Goal: Information Seeking & Learning: Check status

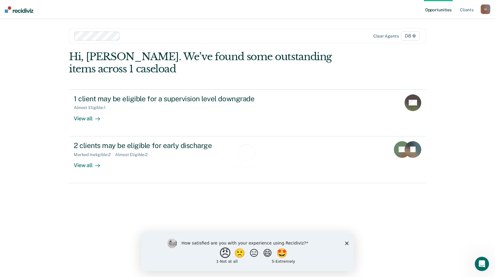
click at [220, 252] on button "😠" at bounding box center [226, 253] width 14 height 12
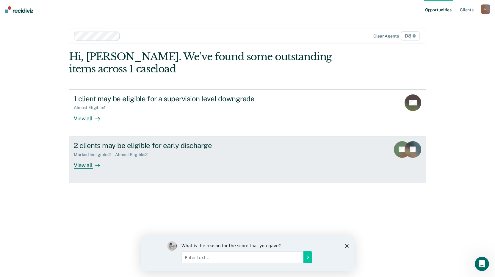
click at [176, 150] on div "Marked Ineligible : 2 Almost Eligible : 2" at bounding box center [178, 153] width 209 height 7
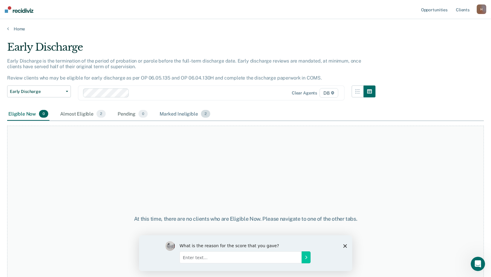
click at [166, 118] on div "Marked Ineligible 2" at bounding box center [184, 113] width 53 height 13
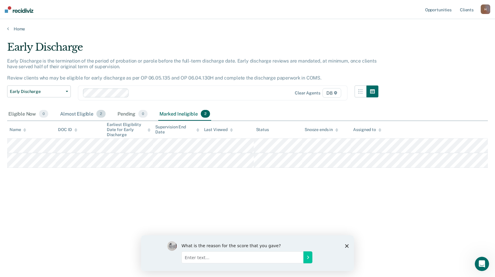
click at [81, 115] on div "Almost Eligible 2" at bounding box center [83, 113] width 48 height 13
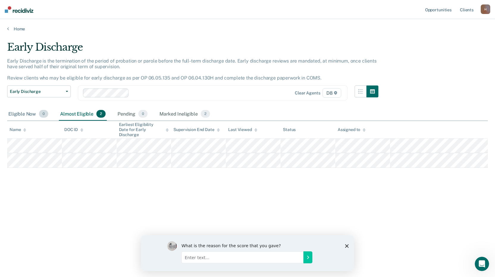
click at [28, 115] on div "Eligible Now 0" at bounding box center [28, 113] width 42 height 13
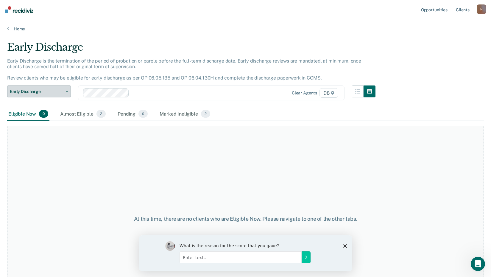
click at [66, 93] on button "Early Discharge" at bounding box center [39, 91] width 64 height 12
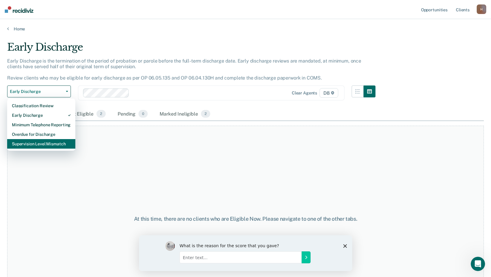
click at [61, 143] on div "Supervision Level Mismatch" at bounding box center [41, 144] width 59 height 10
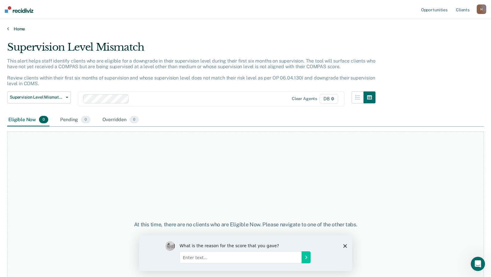
click at [19, 27] on link "Home" at bounding box center [245, 28] width 477 height 5
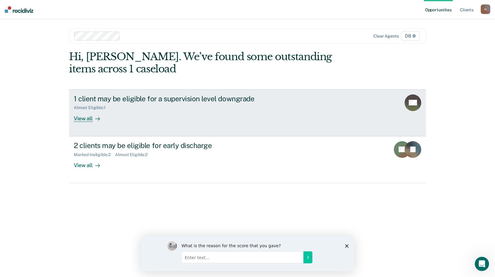
click at [130, 99] on div "1 client may be eligible for a supervision level downgrade" at bounding box center [178, 98] width 209 height 9
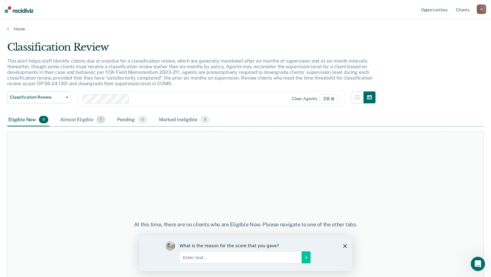
click at [76, 120] on div "Almost Eligible 1" at bounding box center [82, 119] width 47 height 13
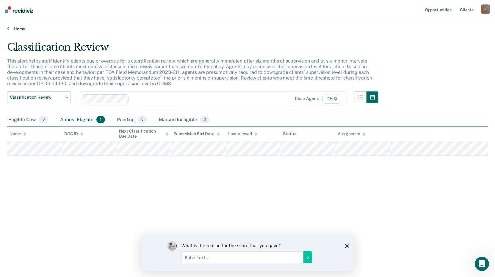
click at [18, 31] on link "Home" at bounding box center [247, 28] width 481 height 5
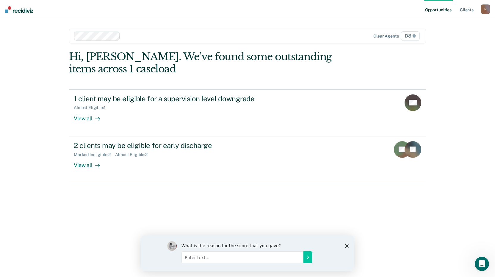
click at [345, 244] on icon "Close survey" at bounding box center [347, 246] width 4 height 4
